Goal: Information Seeking & Learning: Learn about a topic

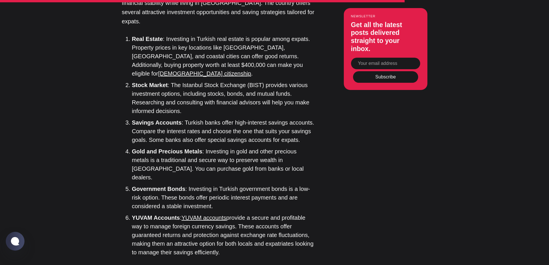
scroll to position [1643, 0]
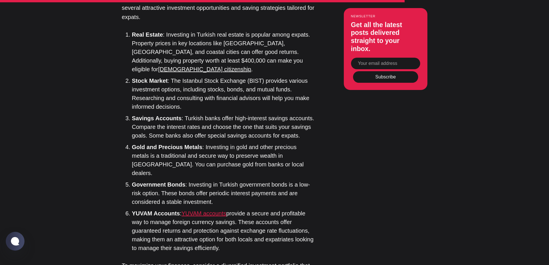
click at [217, 210] on link "YUVAM accounts" at bounding box center [204, 213] width 45 height 6
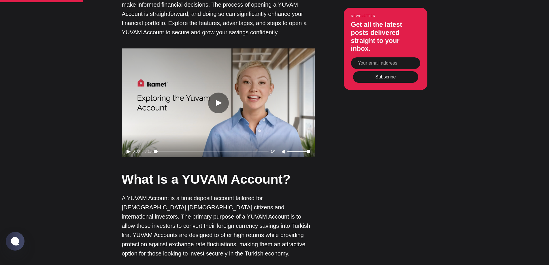
scroll to position [634, 0]
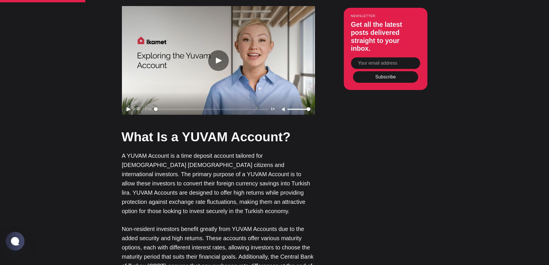
click at [218, 63] on icon "Play video" at bounding box center [219, 61] width 6 height 6
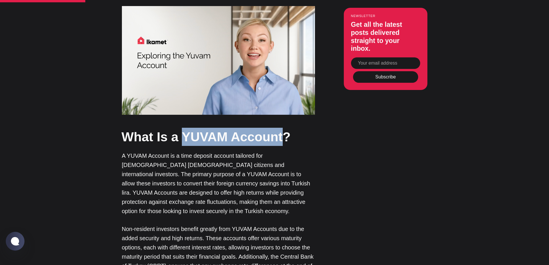
drag, startPoint x: 183, startPoint y: 145, endPoint x: 281, endPoint y: 151, distance: 98.7
click at [281, 146] on h2 "What Is a YUVAM Account?" at bounding box center [218, 137] width 193 height 18
copy h2 "YUVAM Account"
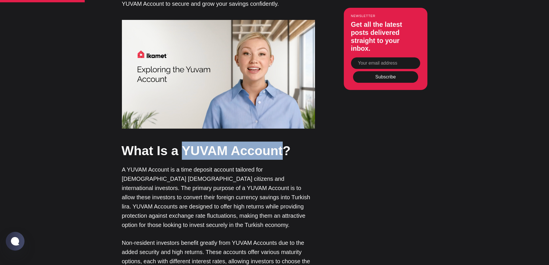
scroll to position [605, 0]
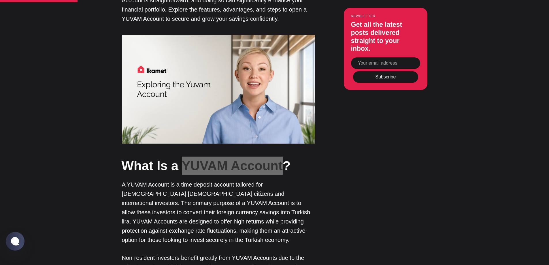
type input "126"
